Goal: Complete application form: Complete application form

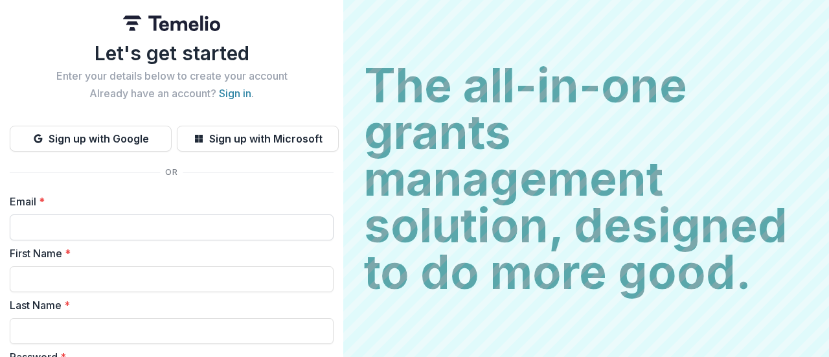
click at [152, 227] on input "Email *" at bounding box center [172, 227] width 324 height 26
click at [74, 221] on input "Email *" at bounding box center [172, 227] width 324 height 26
paste input "**********"
type input "**********"
click at [99, 282] on input "First Name *" at bounding box center [172, 279] width 324 height 26
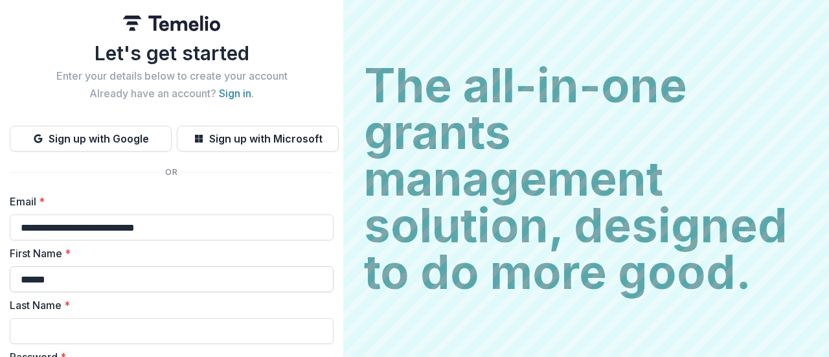
type input "******"
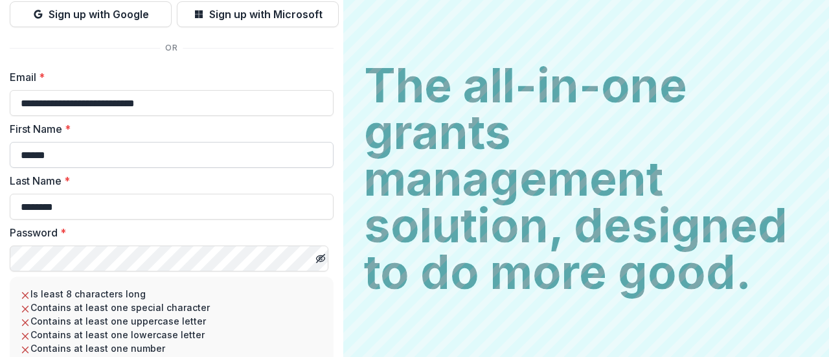
scroll to position [130, 0]
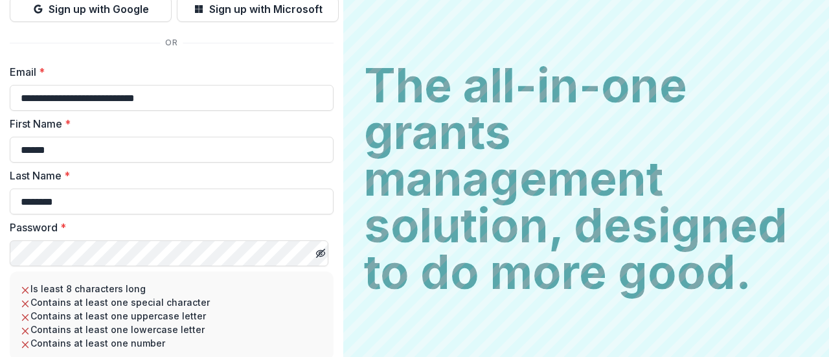
type input "********"
click at [320, 253] on icon "Toggle password visibility" at bounding box center [322, 254] width 5 height 5
click at [3, 247] on div "**********" at bounding box center [171, 159] width 343 height 578
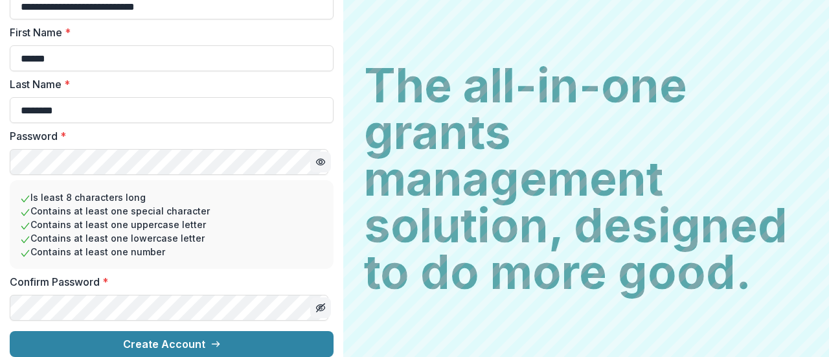
click at [319, 306] on icon "Toggle password visibility" at bounding box center [320, 307] width 3 height 3
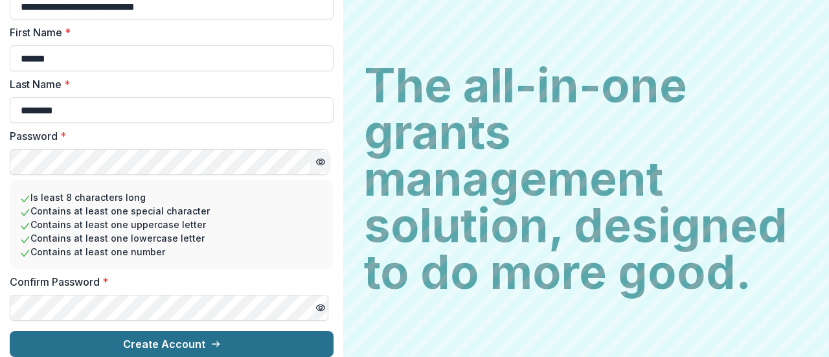
click at [153, 331] on button "Create Account" at bounding box center [172, 344] width 324 height 26
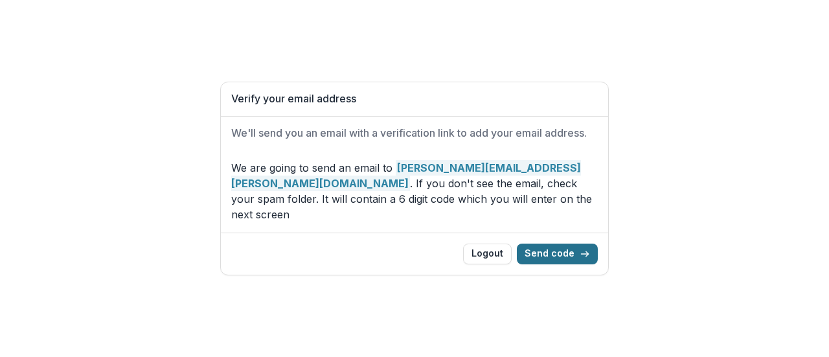
click at [565, 251] on button "Send code" at bounding box center [557, 254] width 81 height 21
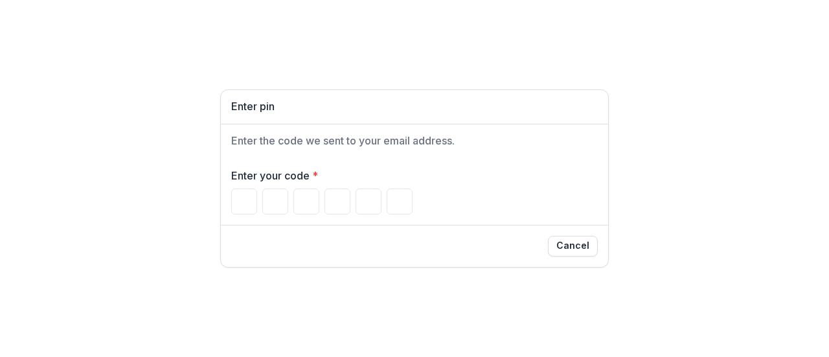
type input "*"
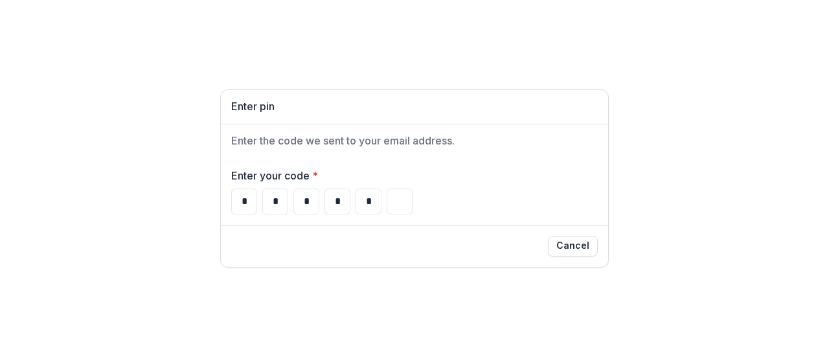
type input "*"
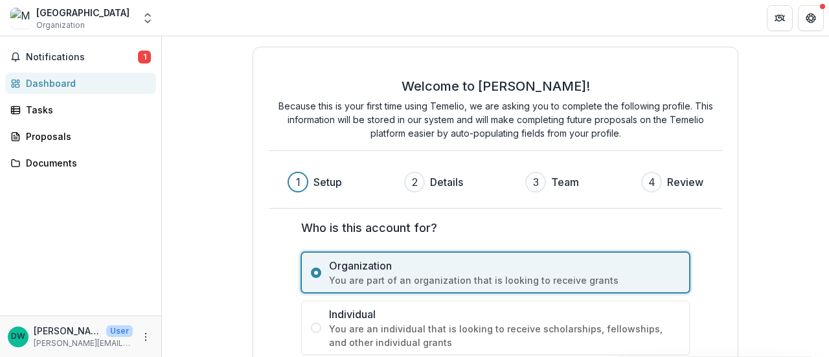
scroll to position [65, 0]
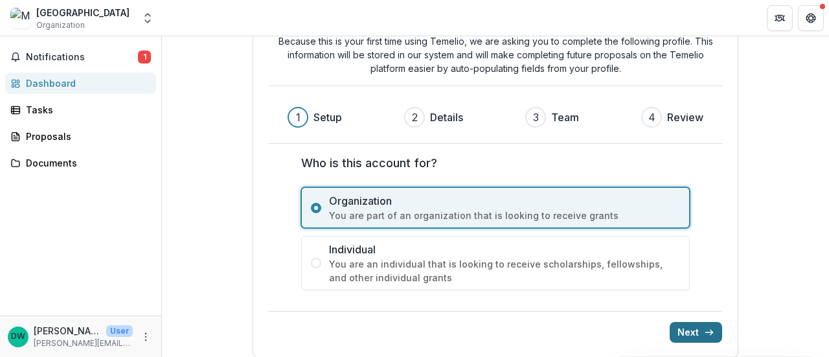
click at [695, 328] on button "Next" at bounding box center [696, 332] width 52 height 21
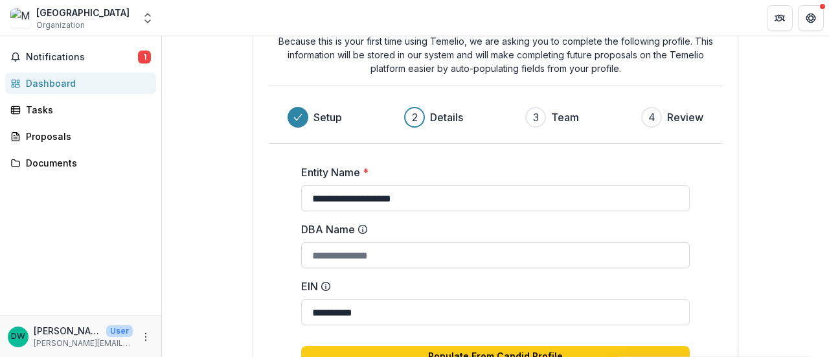
scroll to position [130, 0]
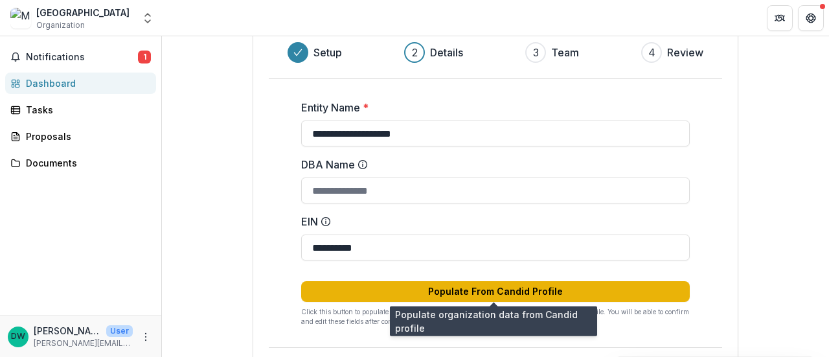
click at [490, 288] on button "Populate From Candid Profile" at bounding box center [495, 291] width 389 height 21
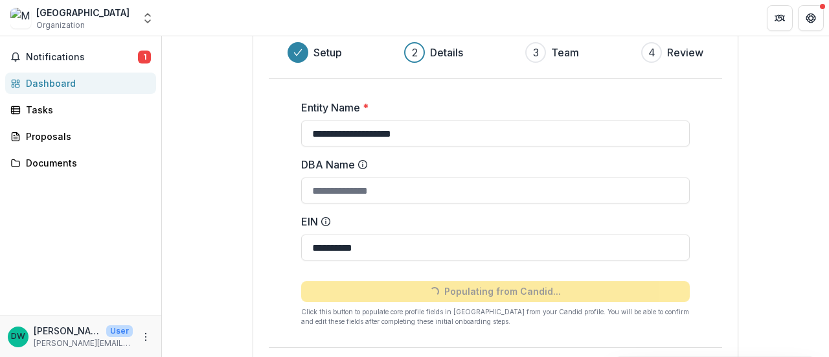
type input "**********"
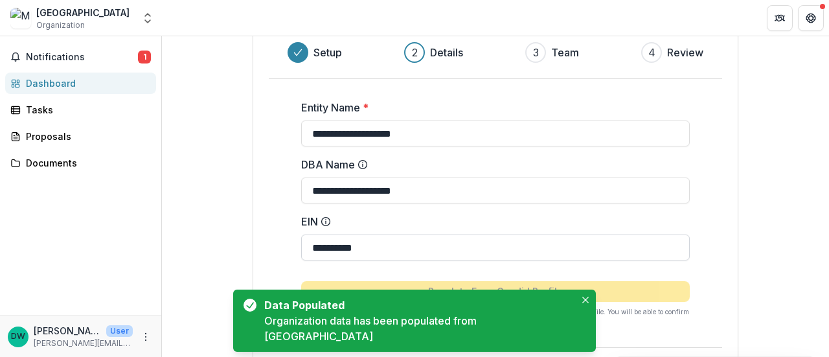
scroll to position [176, 0]
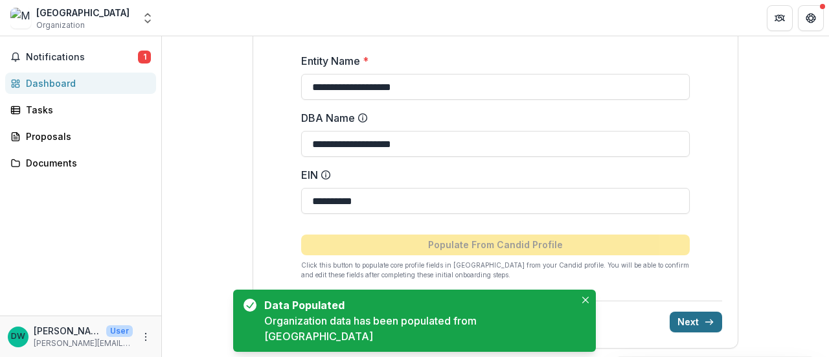
click at [694, 321] on button "Next" at bounding box center [696, 322] width 52 height 21
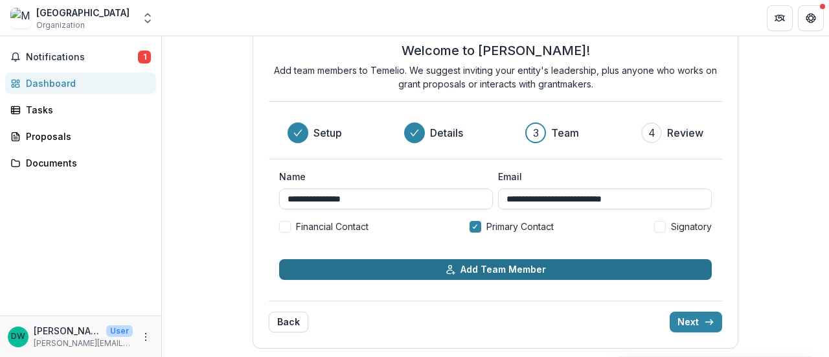
click at [505, 273] on button "Add Team Member" at bounding box center [495, 269] width 433 height 21
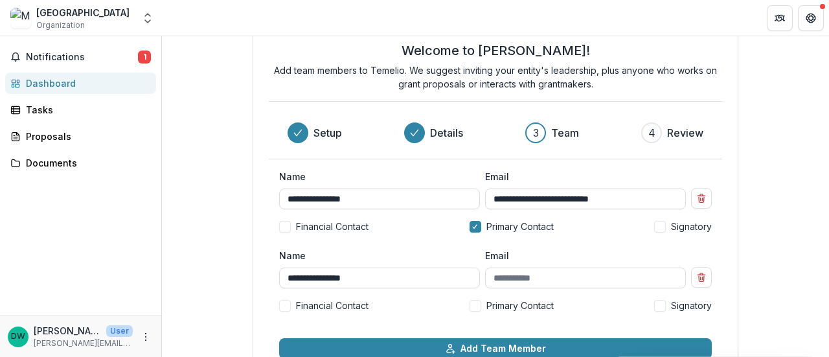
scroll to position [115, 0]
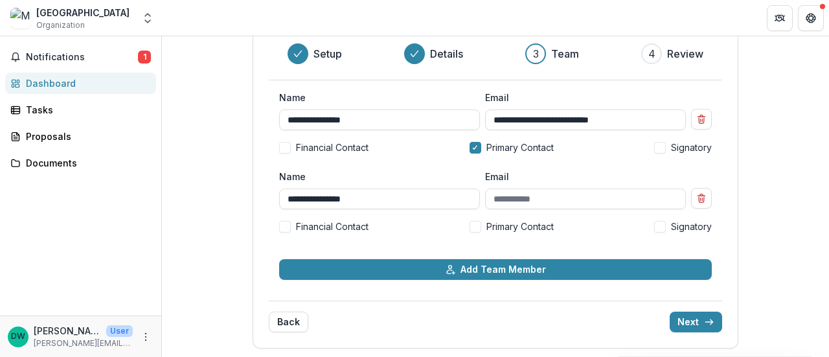
type input "**********"
click at [524, 199] on input "Email" at bounding box center [585, 199] width 201 height 21
paste input "**********"
click at [677, 224] on span "Signatory" at bounding box center [691, 227] width 41 height 14
type input "**********"
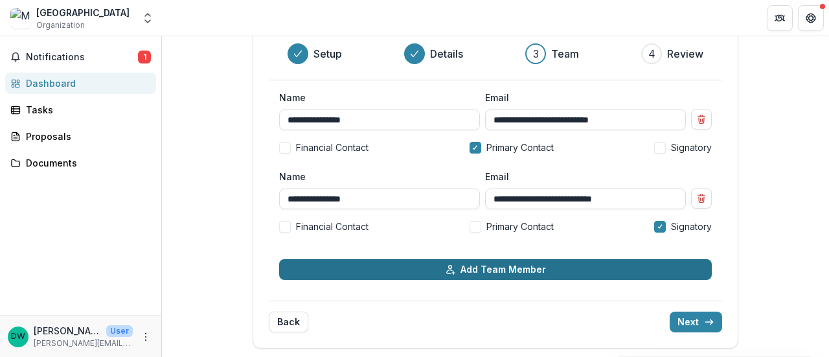
click at [485, 269] on button "Add Team Member" at bounding box center [495, 269] width 433 height 21
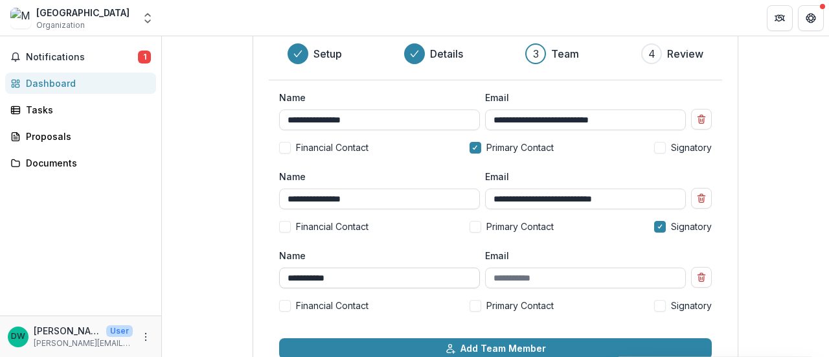
type input "**********"
click at [530, 303] on span "Primary Contact" at bounding box center [520, 306] width 67 height 14
type input "**********"
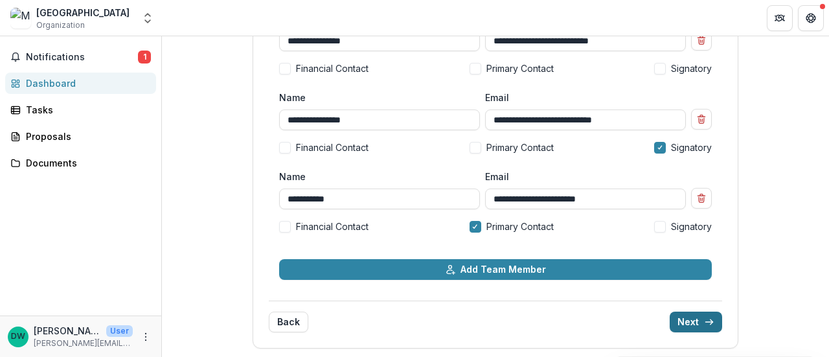
click at [695, 322] on button "Next" at bounding box center [696, 322] width 52 height 21
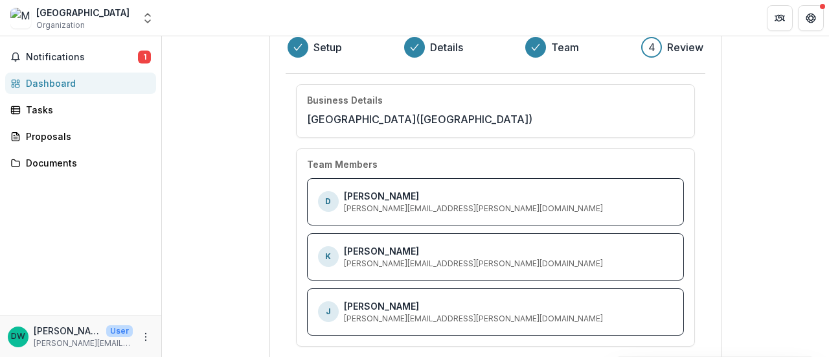
scroll to position [172, 0]
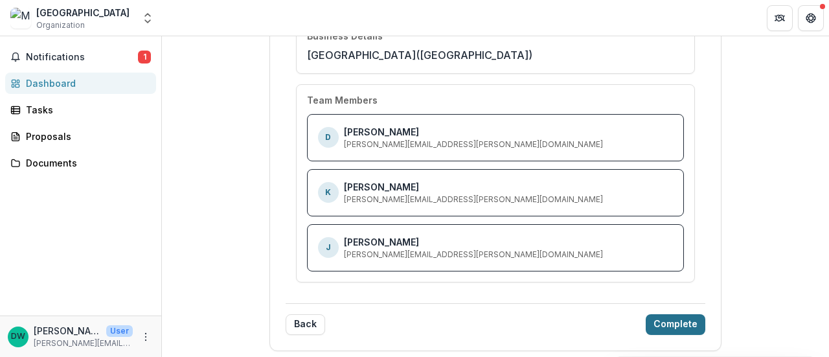
click at [665, 319] on button "Complete" at bounding box center [676, 324] width 60 height 21
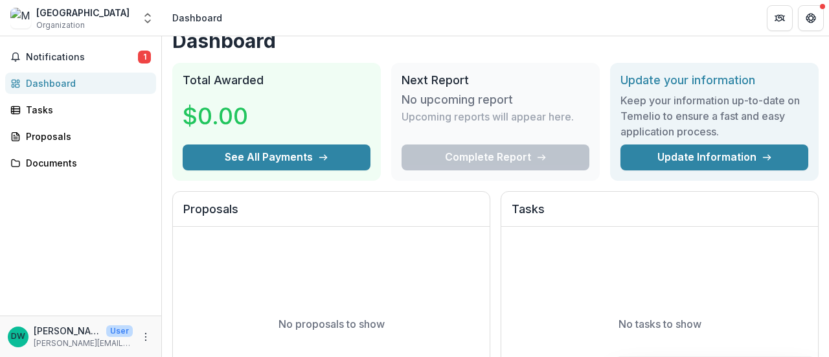
scroll to position [10, 0]
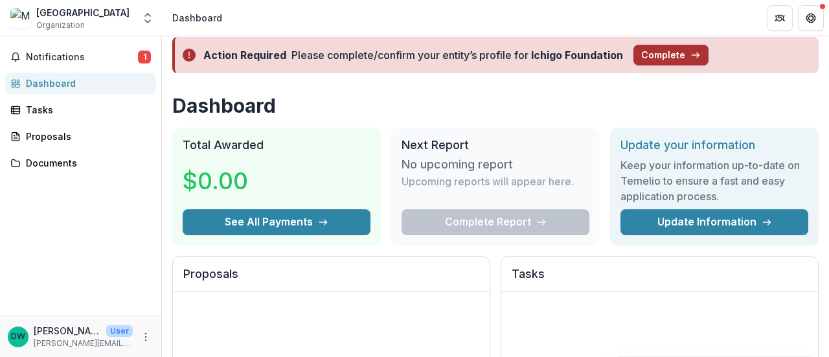
click at [644, 54] on button "Complete" at bounding box center [671, 55] width 75 height 21
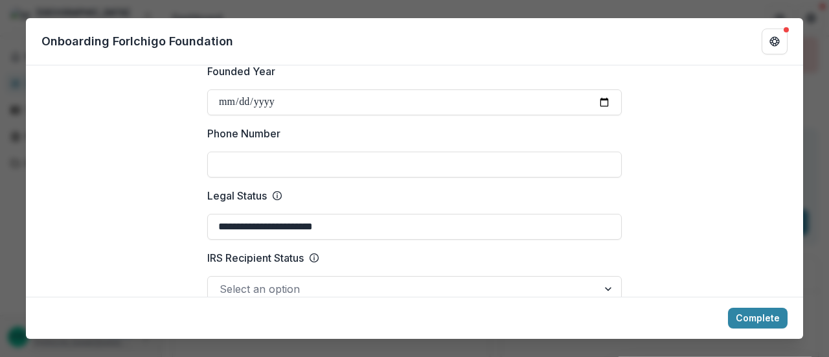
scroll to position [648, 0]
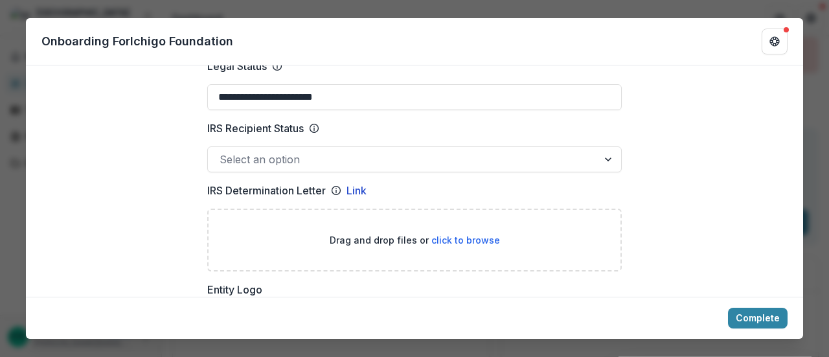
click at [376, 157] on div at bounding box center [403, 159] width 367 height 18
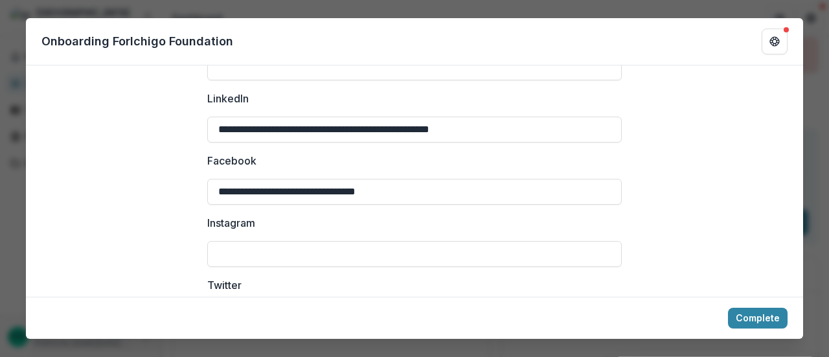
scroll to position [1923, 0]
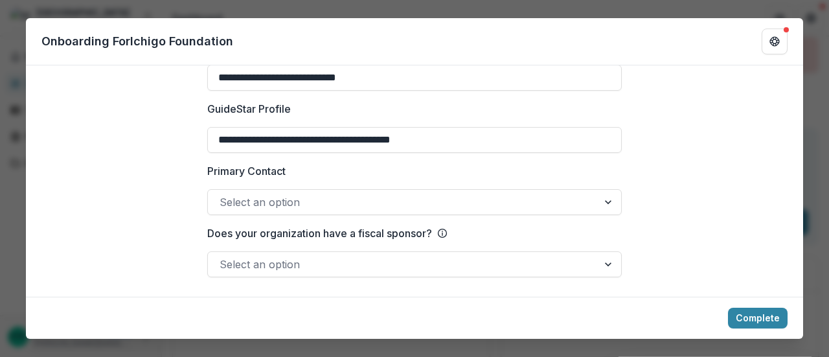
click at [328, 260] on div at bounding box center [403, 264] width 367 height 18
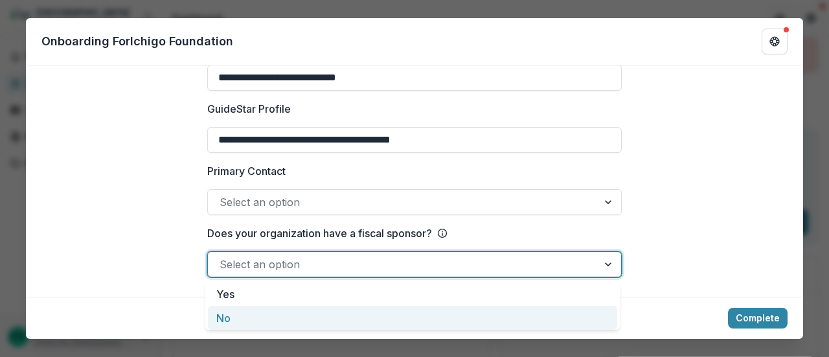
click at [303, 316] on div "No" at bounding box center [412, 318] width 409 height 24
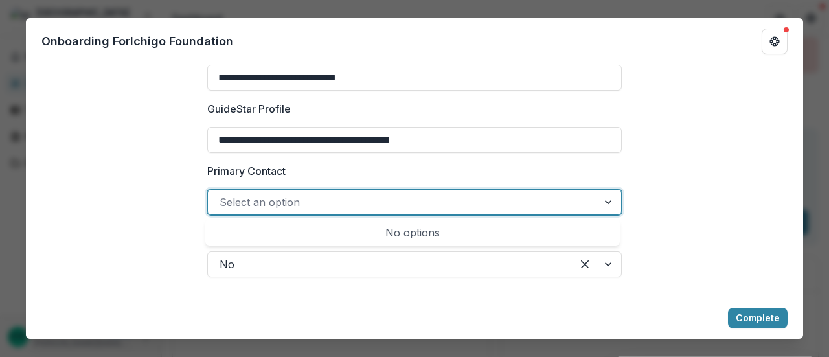
click at [299, 201] on div at bounding box center [403, 202] width 367 height 18
click at [308, 201] on div at bounding box center [403, 202] width 367 height 18
drag, startPoint x: 349, startPoint y: 201, endPoint x: 362, endPoint y: 200, distance: 13.7
click at [352, 200] on div at bounding box center [403, 202] width 367 height 18
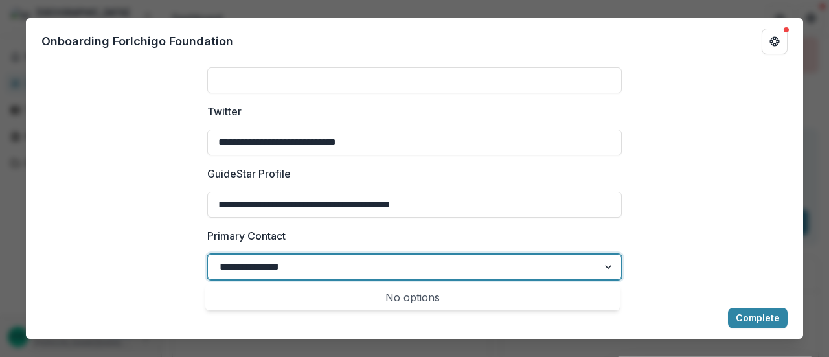
type input "**********"
drag, startPoint x: 667, startPoint y: 176, endPoint x: 685, endPoint y: 181, distance: 18.7
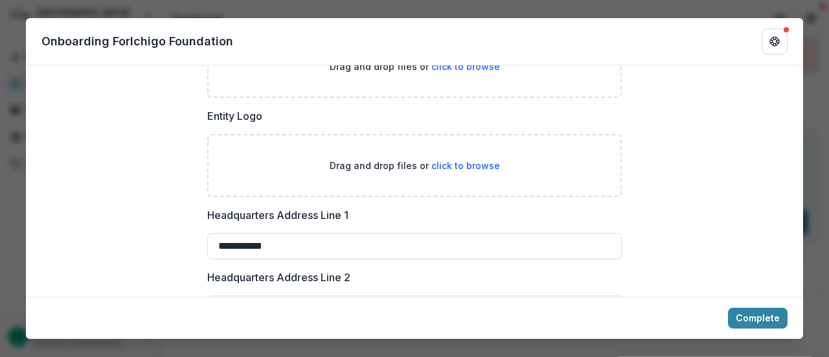
scroll to position [692, 0]
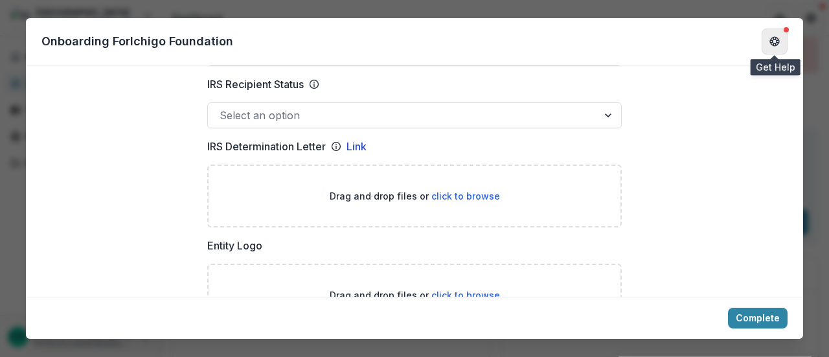
click at [776, 40] on icon "Get Help" at bounding box center [775, 41] width 10 height 10
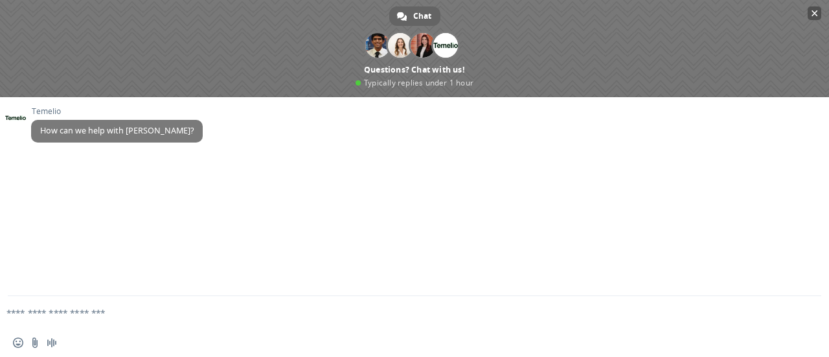
click at [811, 7] on span "Close chat" at bounding box center [815, 13] width 14 height 14
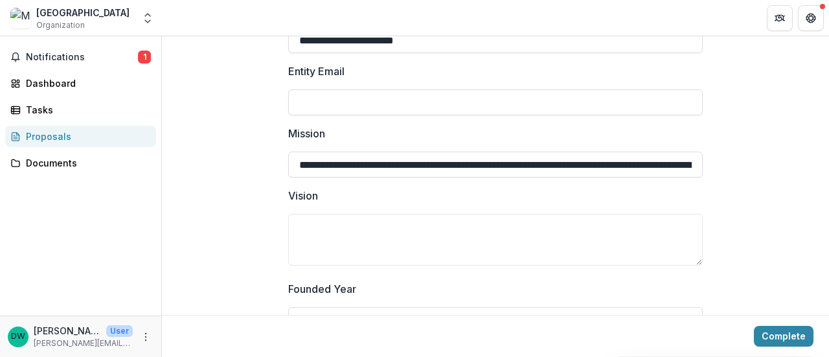
scroll to position [454, 0]
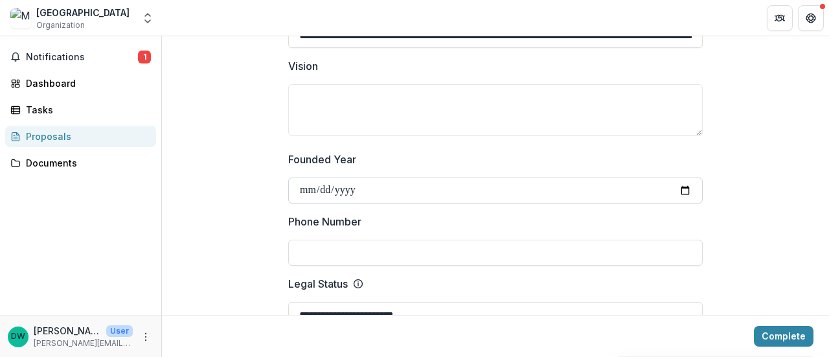
click at [369, 185] on input "Founded Year" at bounding box center [495, 191] width 415 height 26
type input "**********"
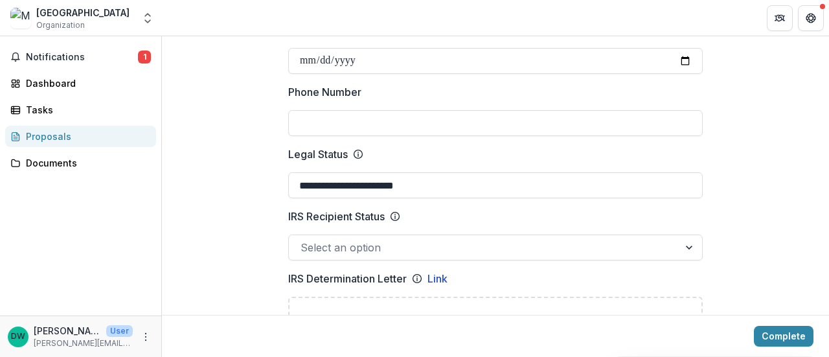
scroll to position [648, 0]
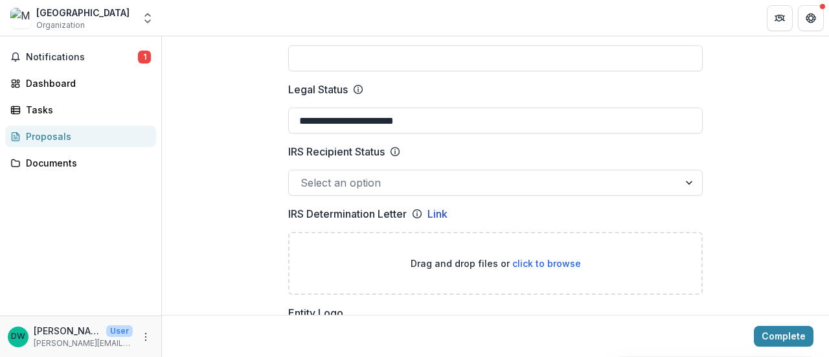
click at [433, 189] on div at bounding box center [484, 183] width 367 height 18
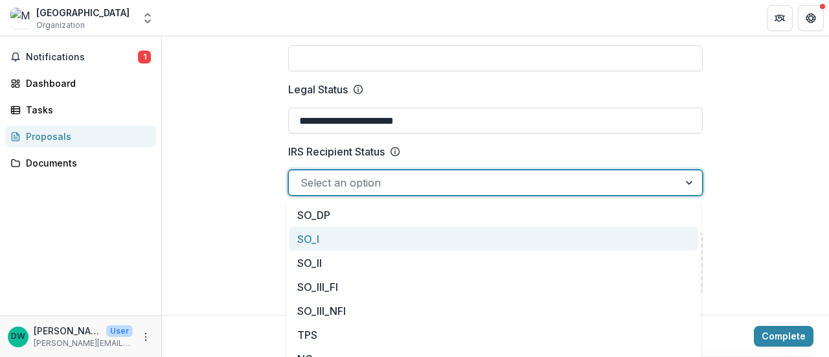
scroll to position [0, 0]
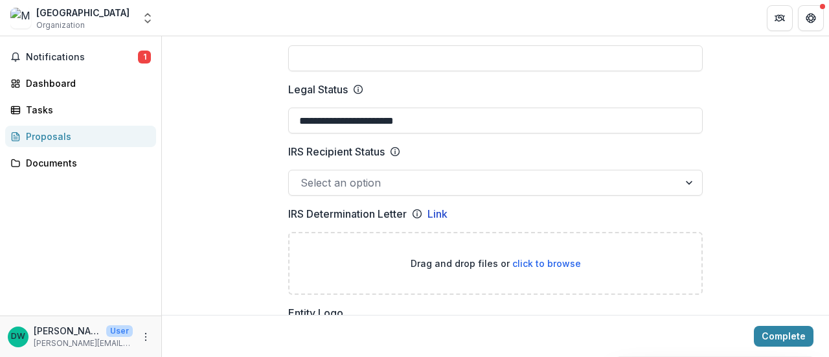
click at [551, 262] on span "click to browse" at bounding box center [546, 263] width 69 height 11
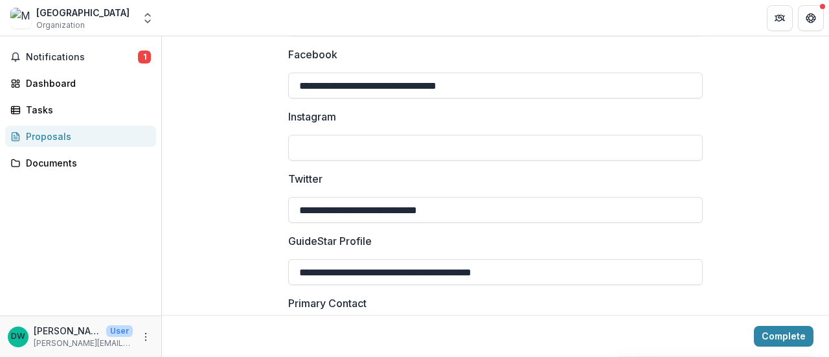
scroll to position [1928, 0]
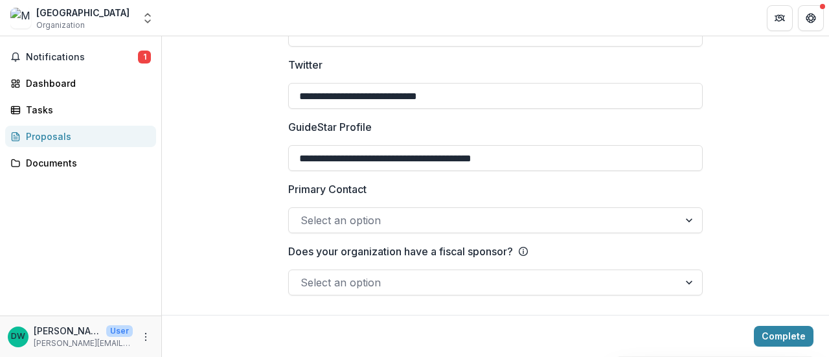
click at [608, 224] on div at bounding box center [484, 220] width 367 height 18
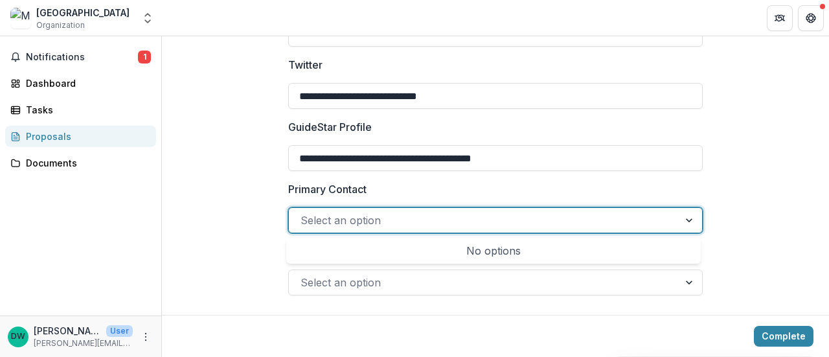
click at [608, 226] on div at bounding box center [484, 220] width 367 height 18
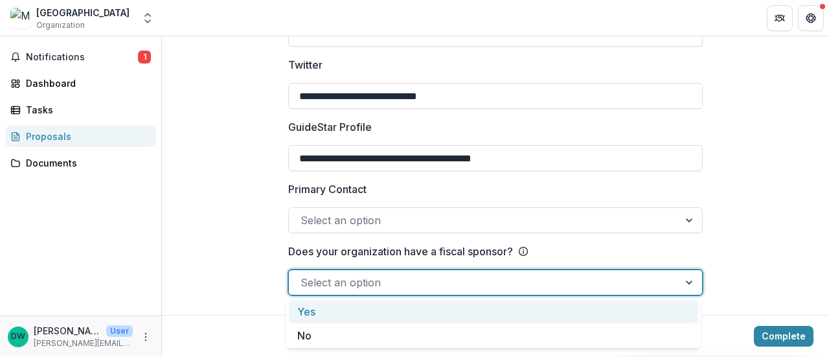
click at [605, 287] on div at bounding box center [484, 282] width 367 height 18
click at [564, 322] on div "Yes" at bounding box center [493, 312] width 409 height 24
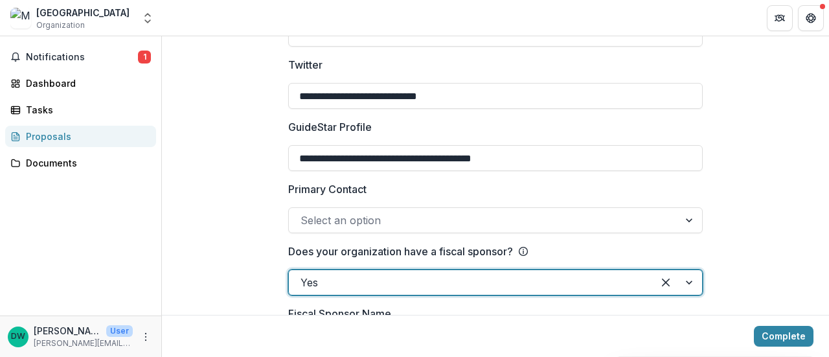
click at [603, 277] on div at bounding box center [471, 282] width 341 height 18
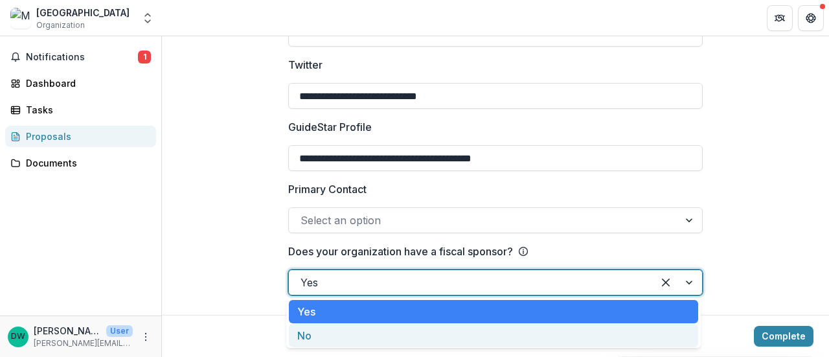
drag, startPoint x: 521, startPoint y: 334, endPoint x: 521, endPoint y: 343, distance: 9.7
click at [521, 343] on div "No" at bounding box center [493, 336] width 409 height 24
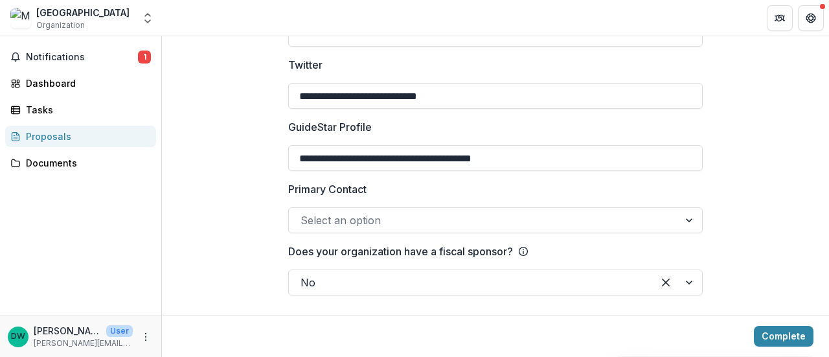
click at [517, 341] on div "Complete" at bounding box center [495, 336] width 667 height 42
click at [771, 338] on button "Complete" at bounding box center [784, 336] width 60 height 21
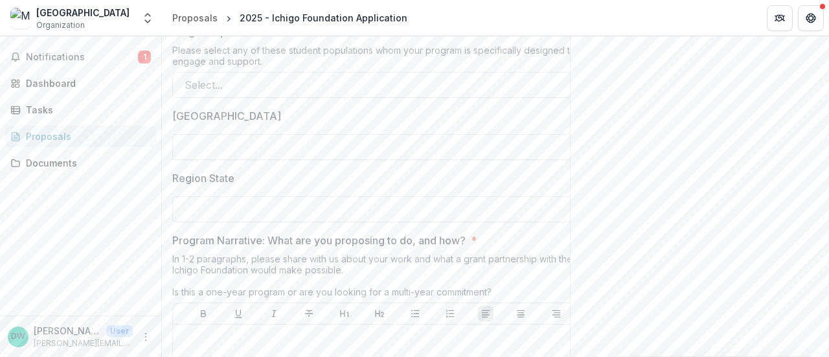
scroll to position [179, 0]
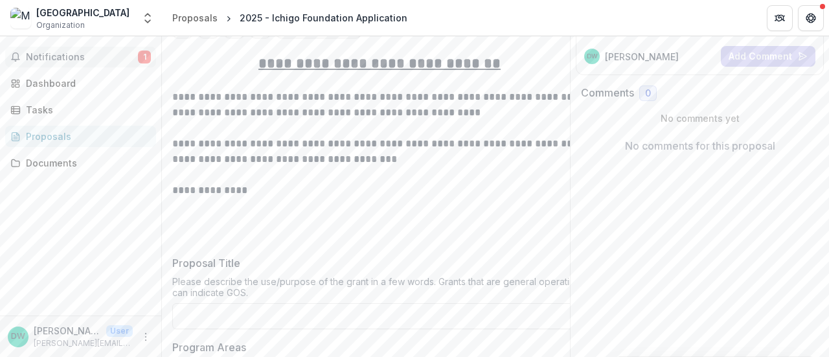
click at [54, 47] on button "Notifications 1" at bounding box center [80, 57] width 151 height 21
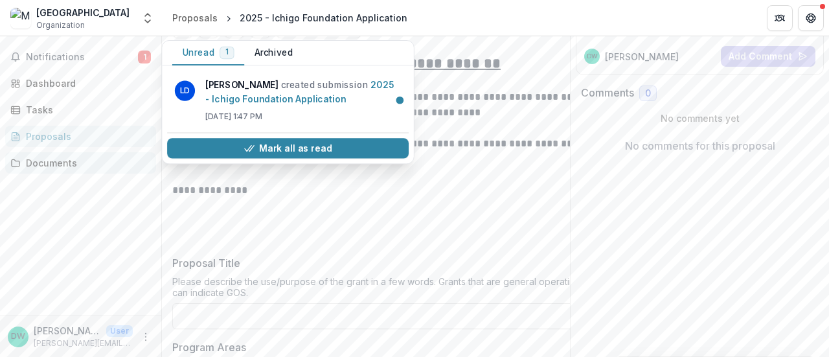
click at [43, 158] on div "Documents" at bounding box center [86, 163] width 120 height 14
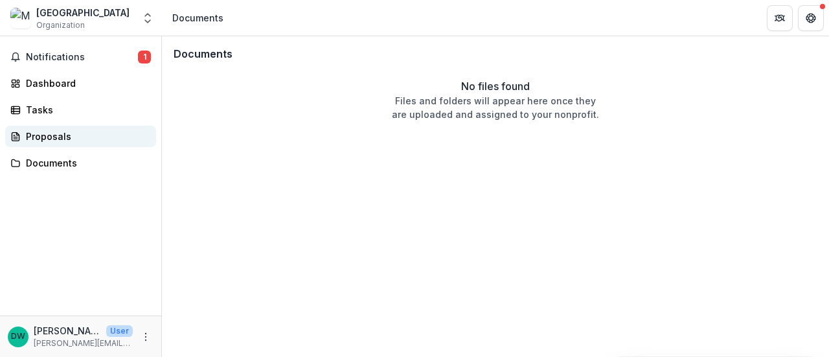
click at [43, 141] on div "Proposals" at bounding box center [86, 137] width 120 height 14
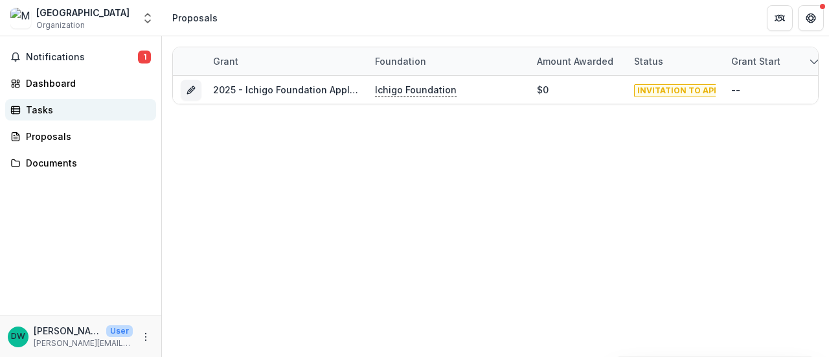
click at [35, 111] on div "Tasks" at bounding box center [86, 110] width 120 height 14
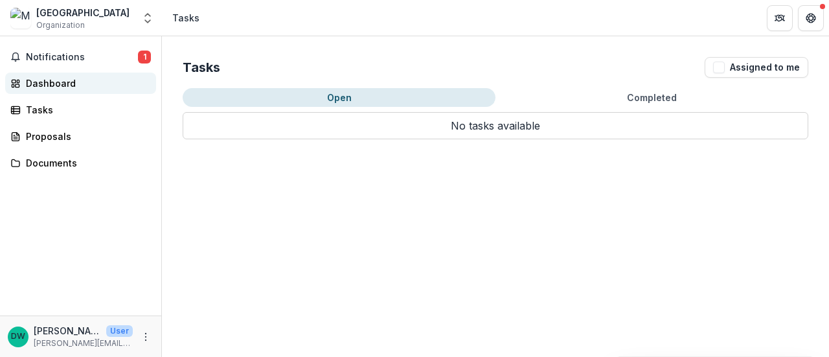
click at [32, 90] on link "Dashboard" at bounding box center [80, 83] width 151 height 21
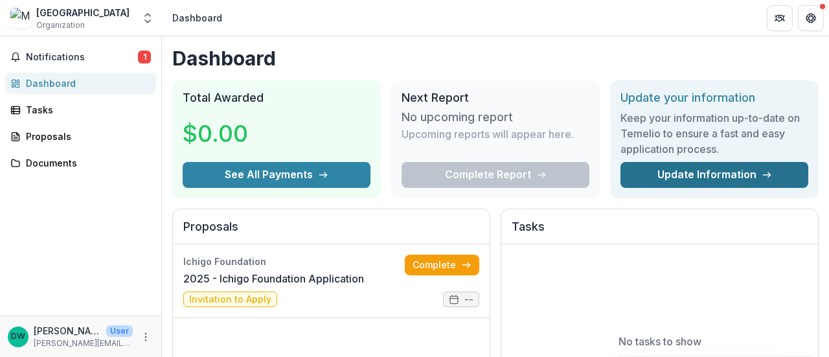
click at [662, 170] on link "Update Information" at bounding box center [715, 175] width 188 height 26
